Goal: Task Accomplishment & Management: Use online tool/utility

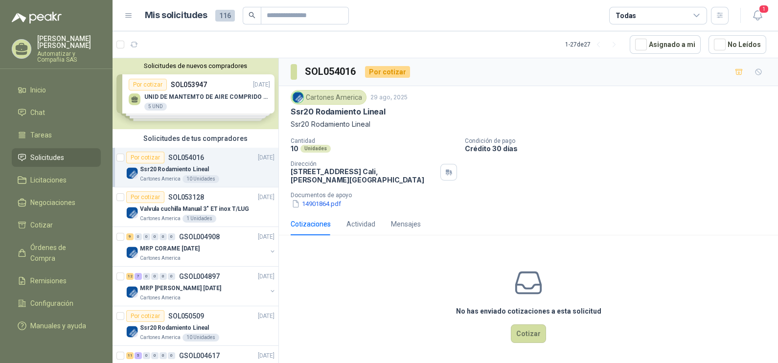
scroll to position [3, 0]
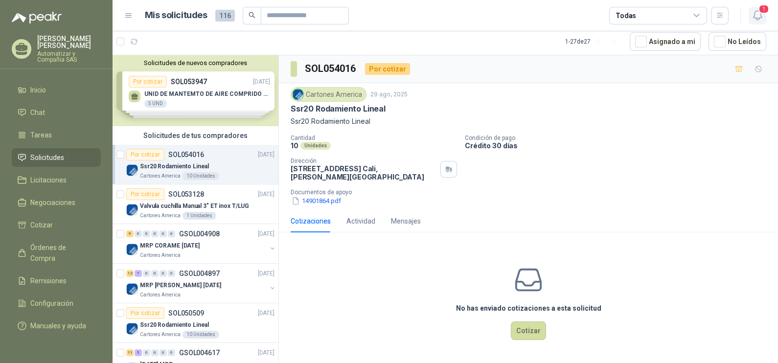
click at [762, 12] on span "1" at bounding box center [763, 8] width 11 height 9
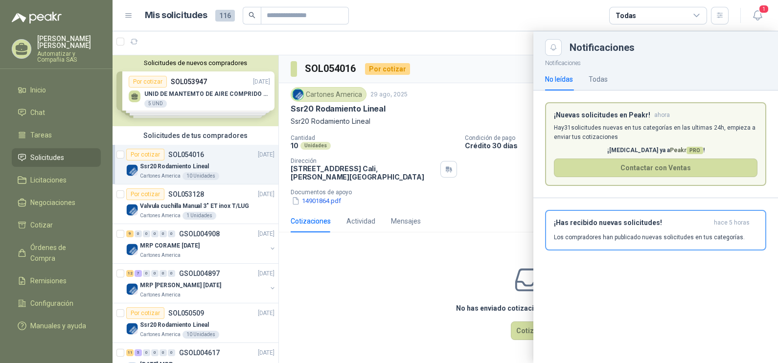
click at [639, 132] on p "Hay 31 solicitudes nuevas en tus categorías en las ultimas 24h, empieza a envia…" at bounding box center [655, 132] width 203 height 19
click at [641, 233] on p "Los compradores han publicado nuevas solicitudes en tus categorías." at bounding box center [649, 237] width 191 height 9
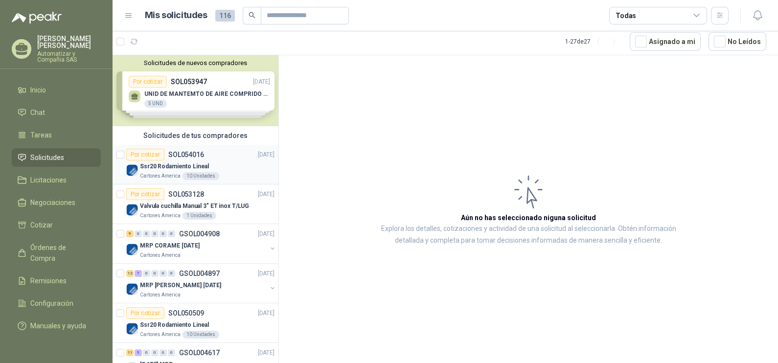
click at [198, 158] on div "Por cotizar SOL054016" at bounding box center [165, 155] width 78 height 12
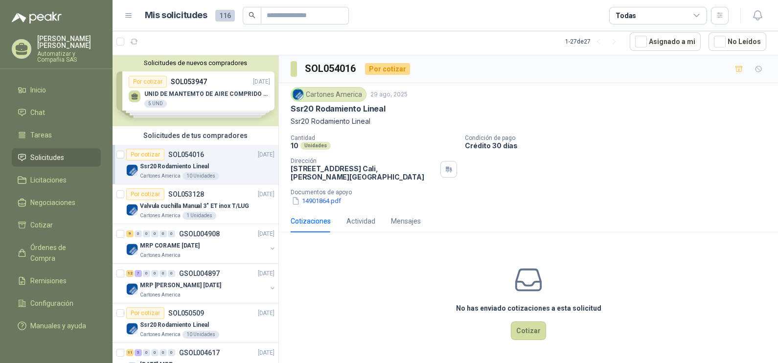
click at [175, 151] on p "SOL054016" at bounding box center [186, 154] width 36 height 7
click at [200, 202] on p "Valvula cuchilla Manual 3" ET inox T/LUG" at bounding box center [194, 206] width 109 height 9
